Goal: Task Accomplishment & Management: Complete application form

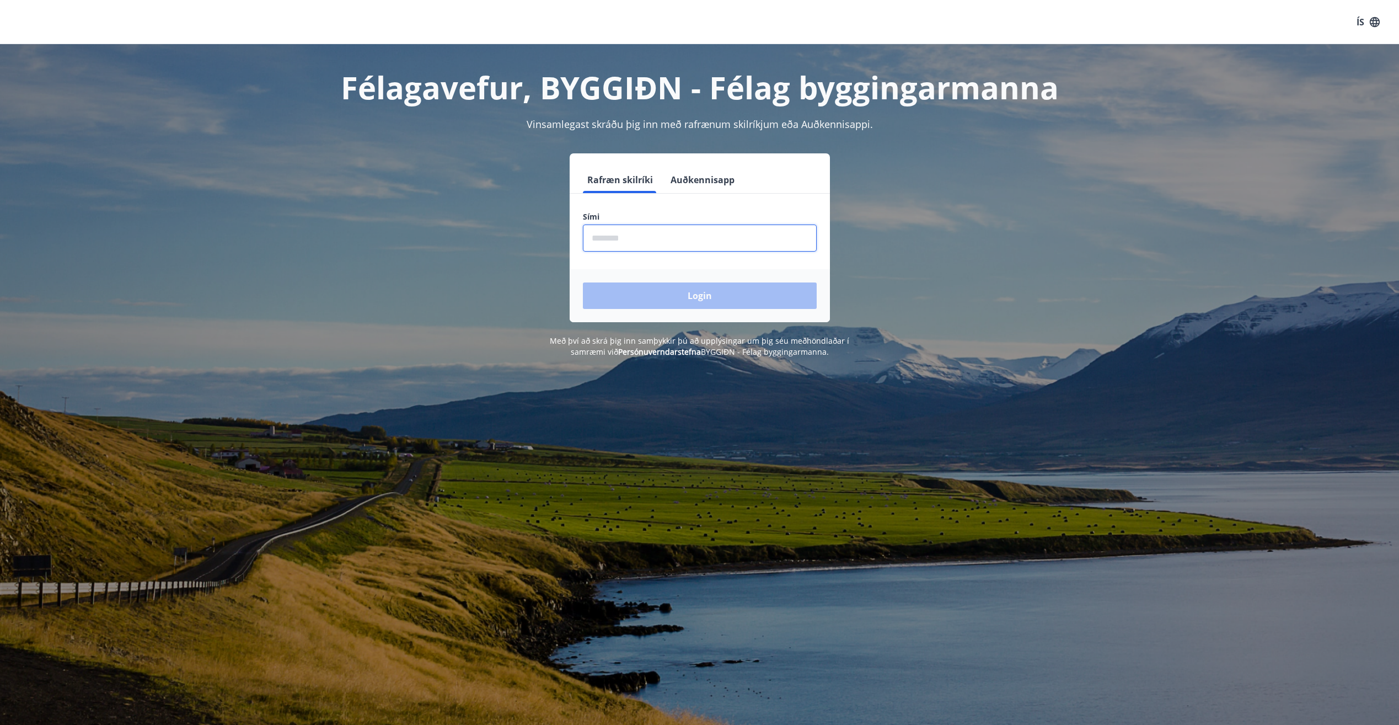
click at [651, 235] on input "phone" at bounding box center [700, 237] width 234 height 27
type input "********"
click at [701, 298] on button "Login" at bounding box center [700, 295] width 234 height 26
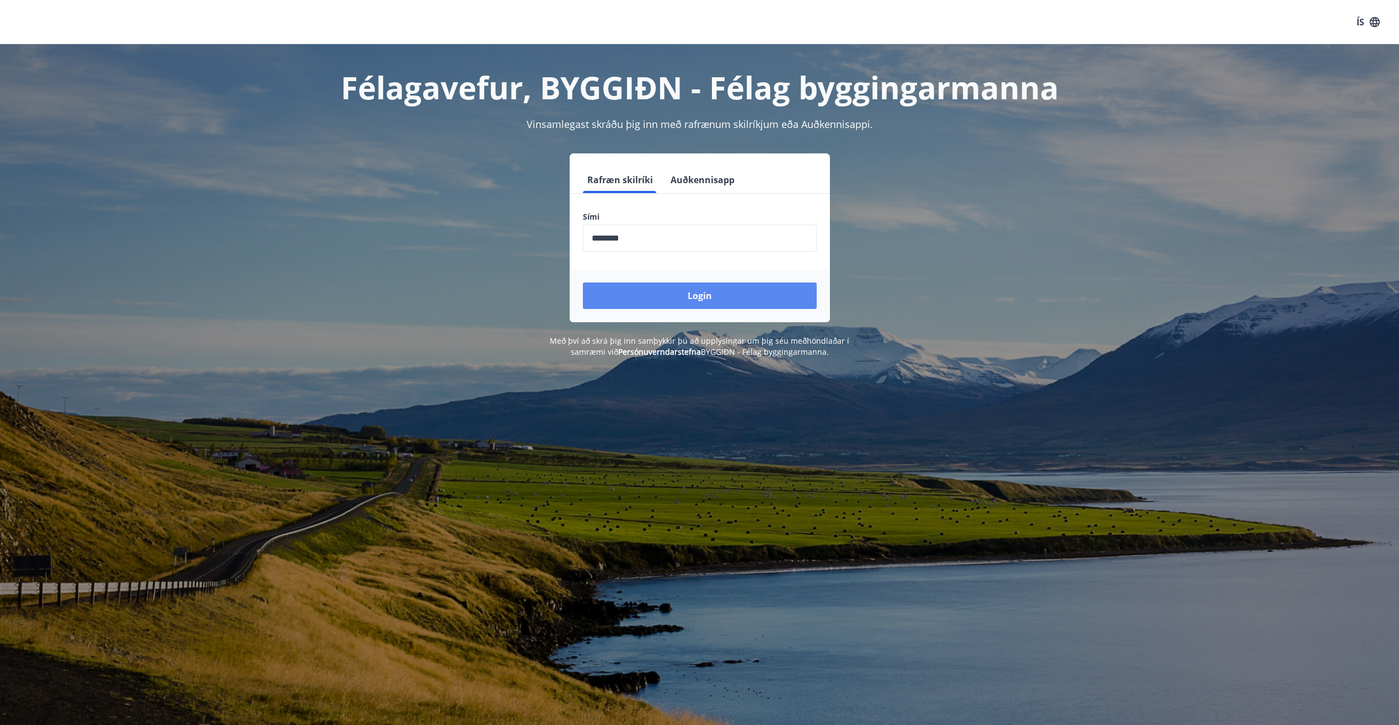
click at [721, 300] on button "Login" at bounding box center [700, 295] width 234 height 26
